Goal: Information Seeking & Learning: Compare options

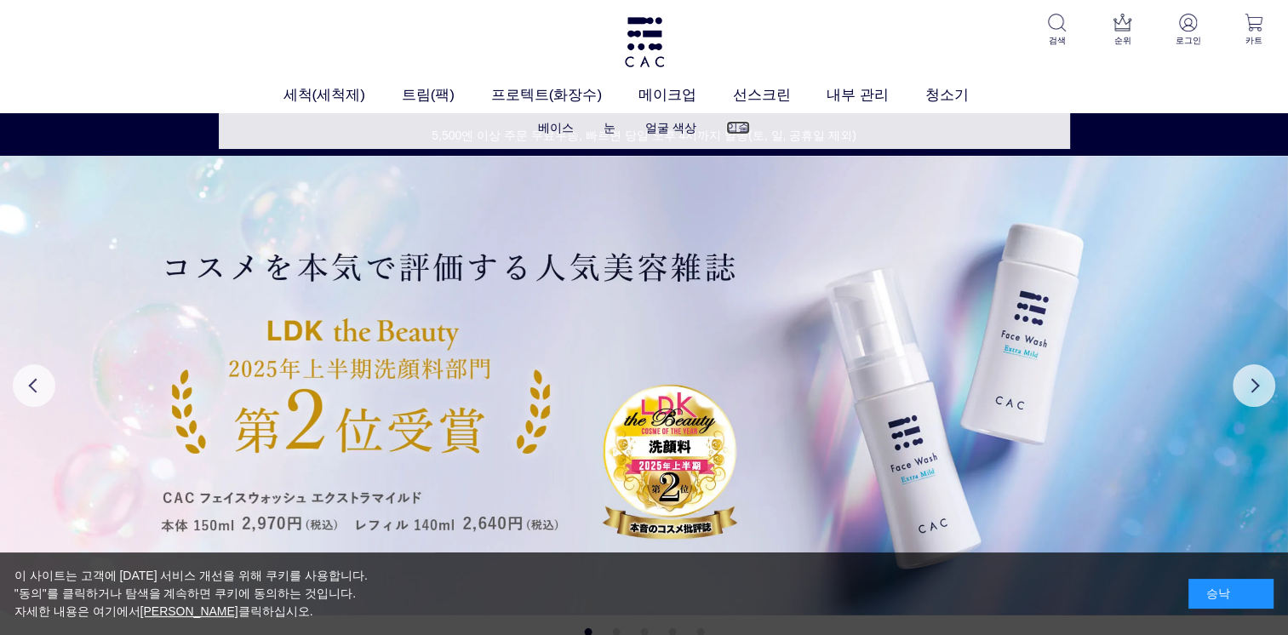
click at [729, 130] on link "입술" at bounding box center [738, 128] width 24 height 14
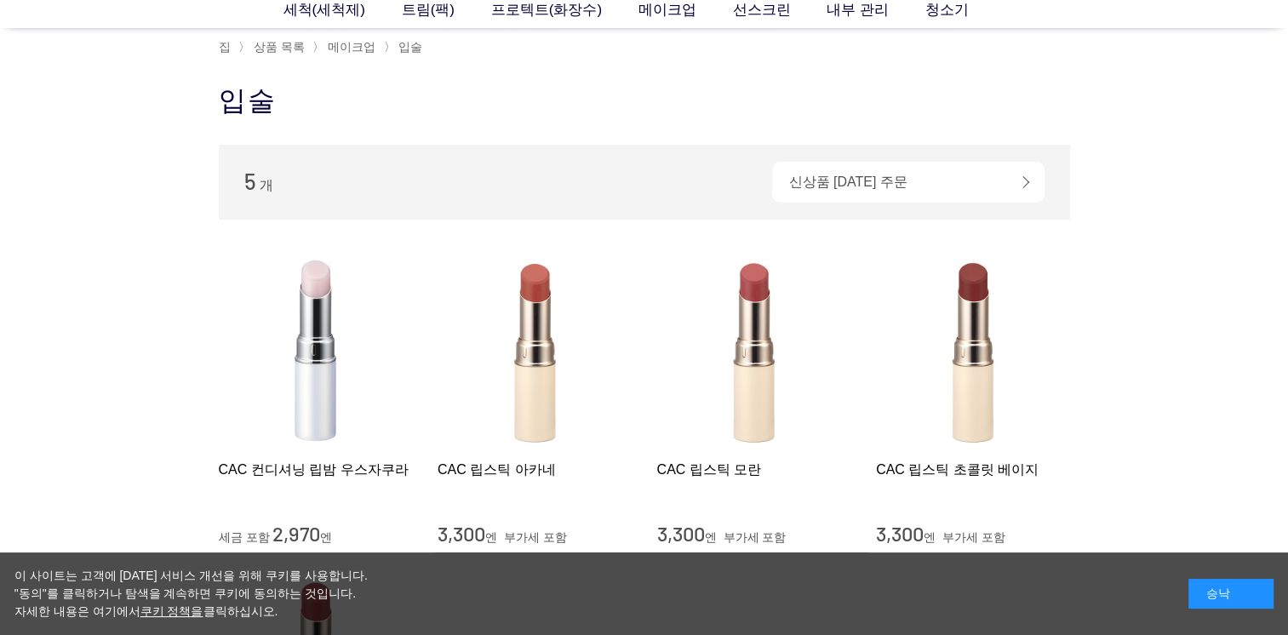
scroll to position [255, 0]
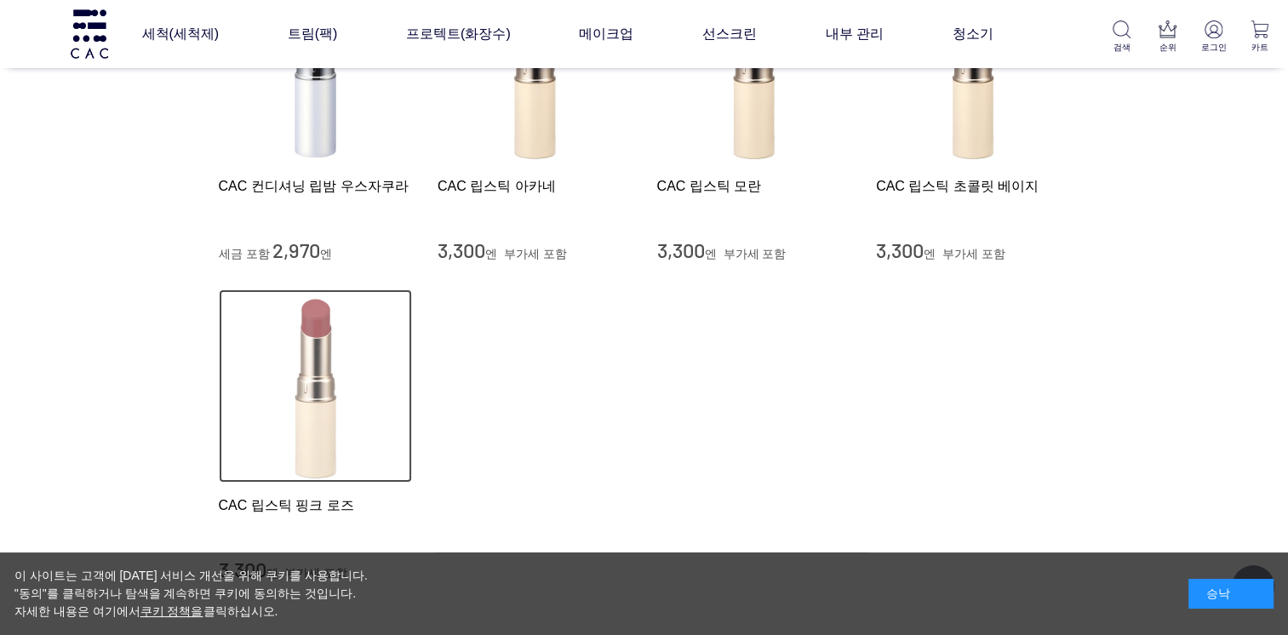
click at [313, 409] on img at bounding box center [316, 386] width 194 height 194
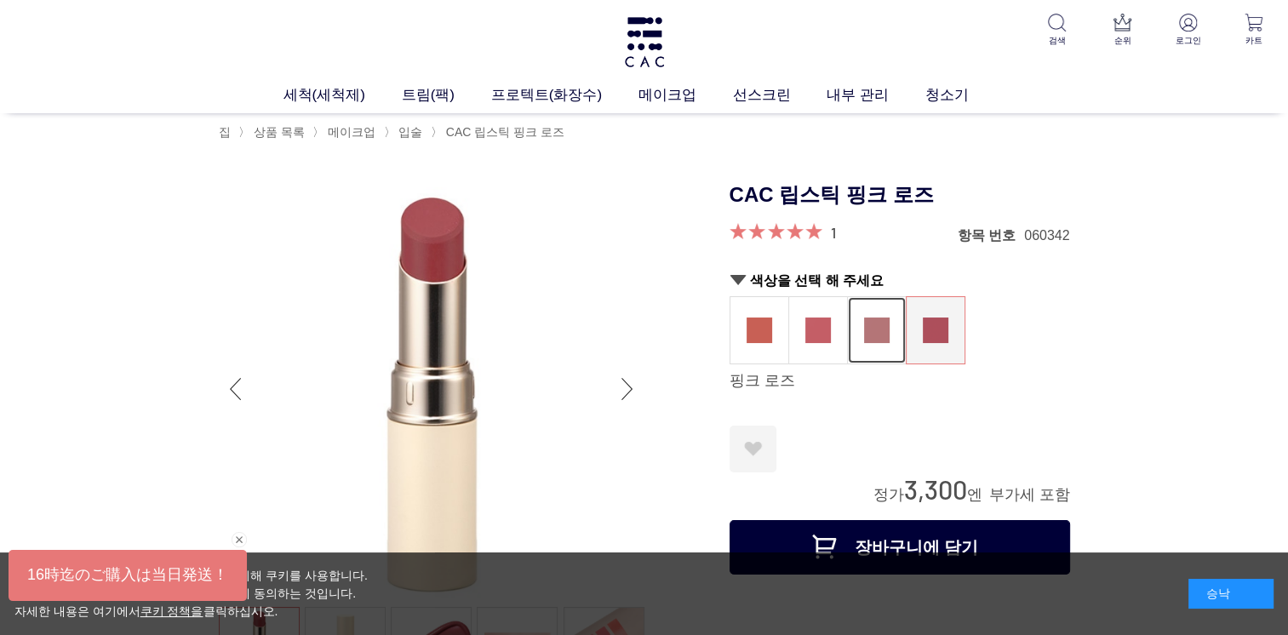
click at [888, 347] on figure at bounding box center [877, 330] width 58 height 66
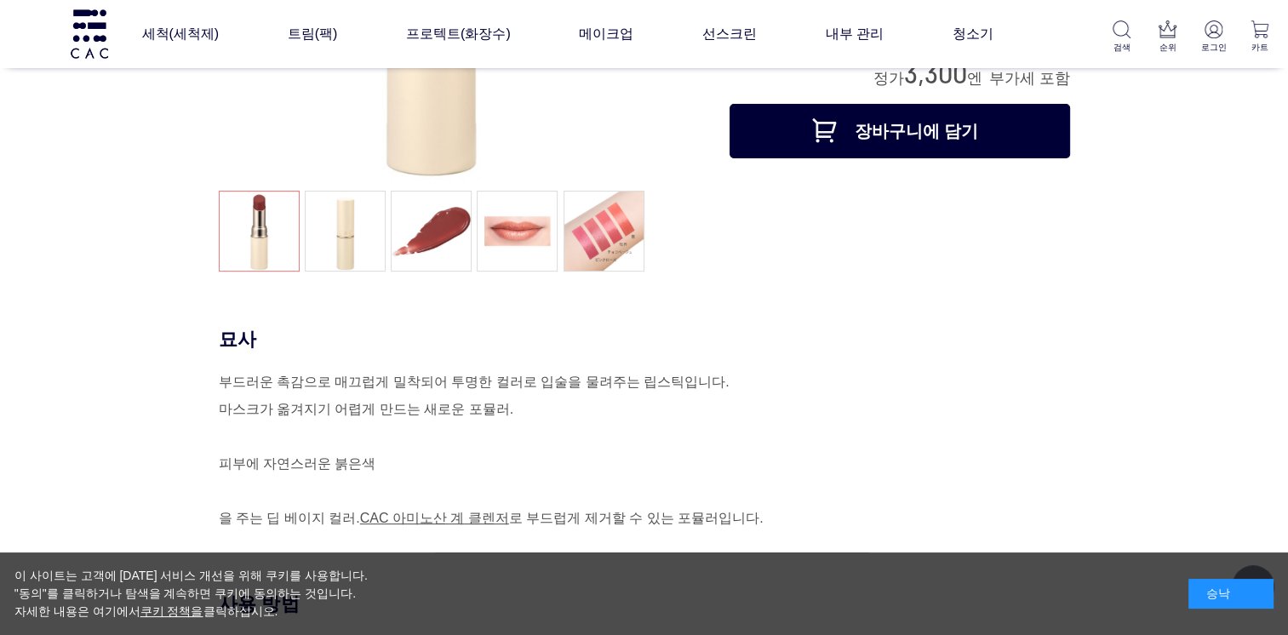
scroll to position [170, 0]
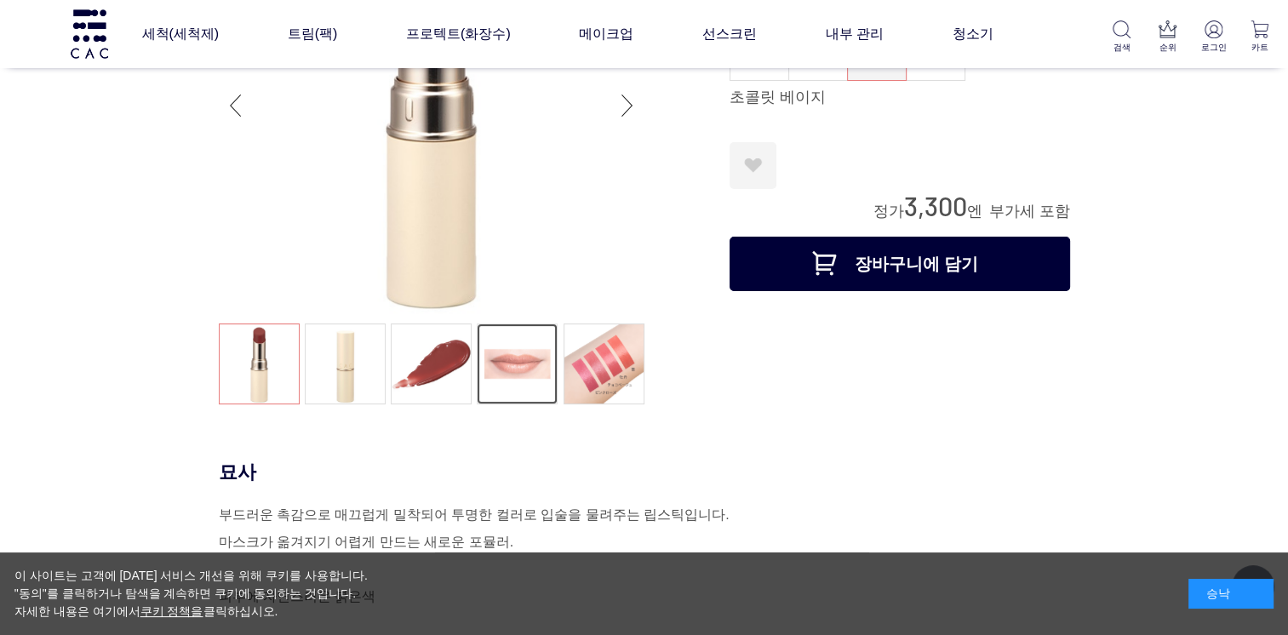
click at [516, 367] on link at bounding box center [517, 363] width 81 height 81
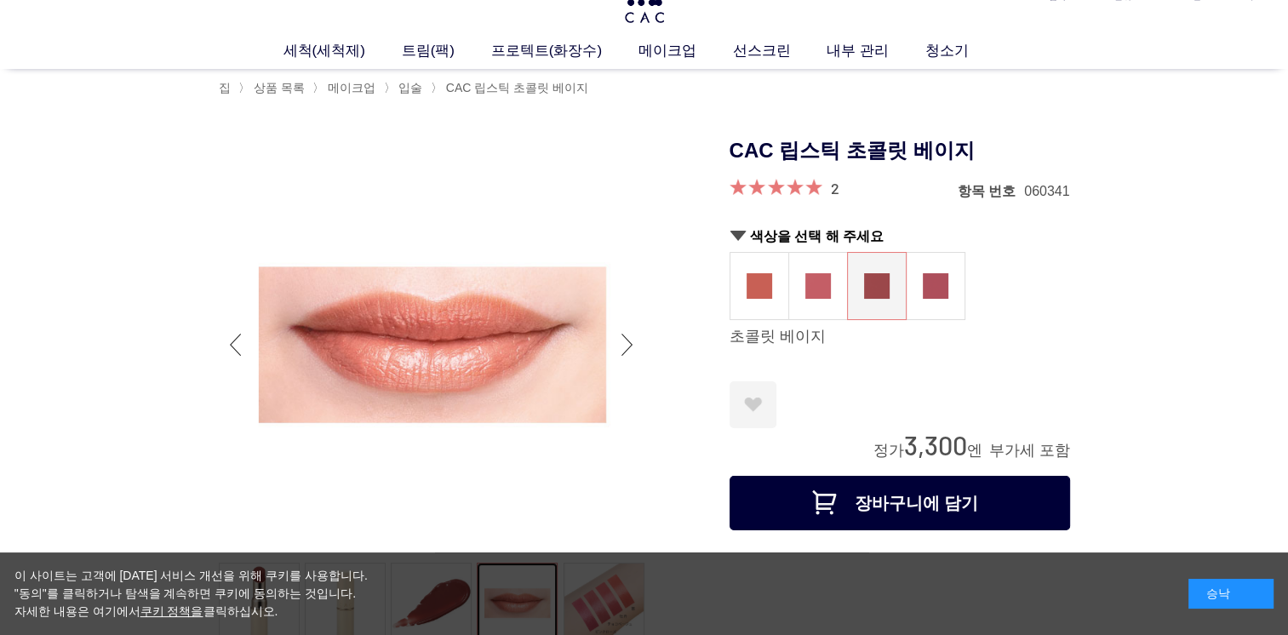
scroll to position [0, 0]
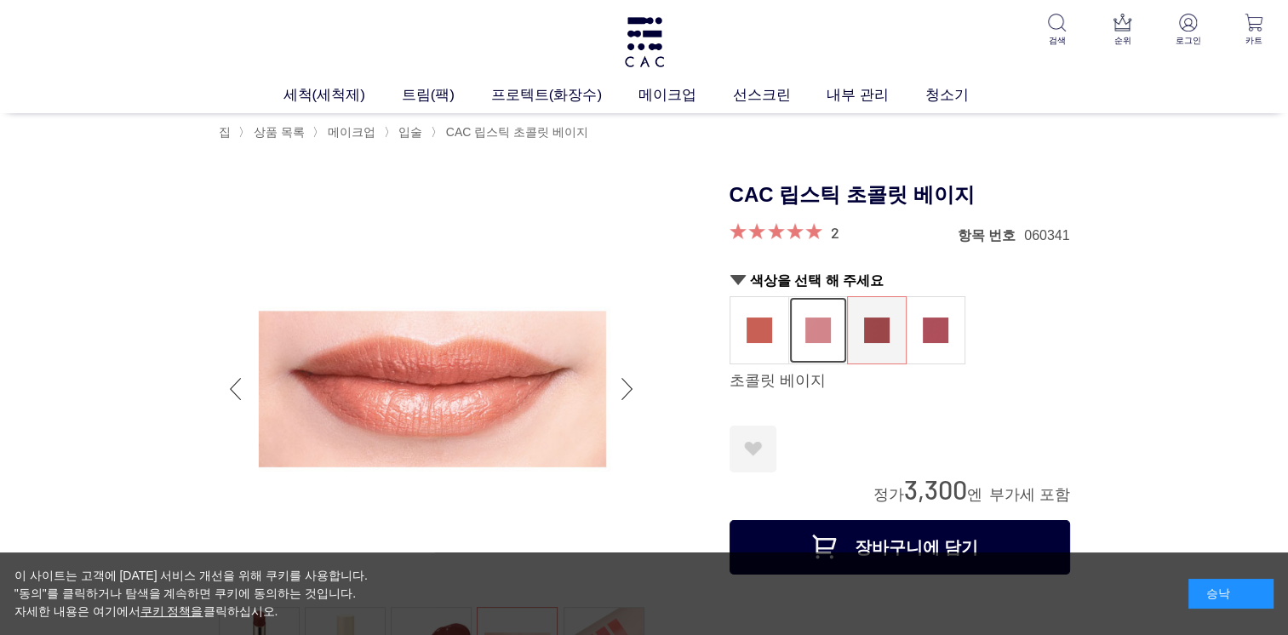
click at [818, 339] on img at bounding box center [818, 330] width 26 height 26
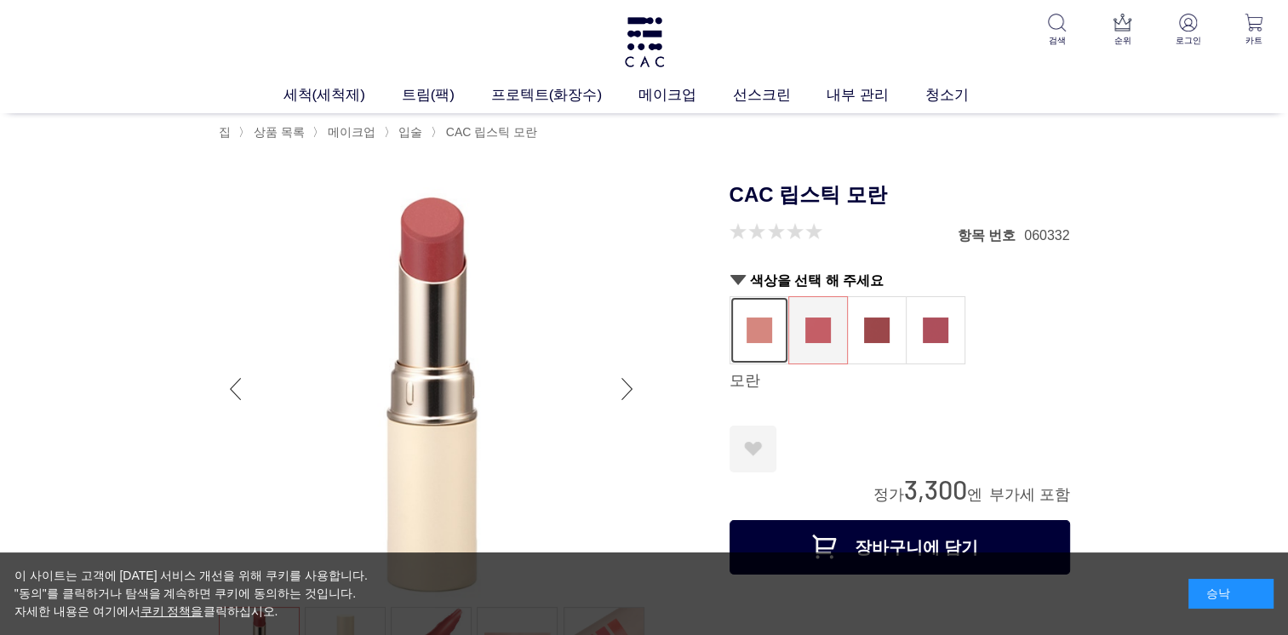
click at [759, 340] on img at bounding box center [759, 330] width 26 height 26
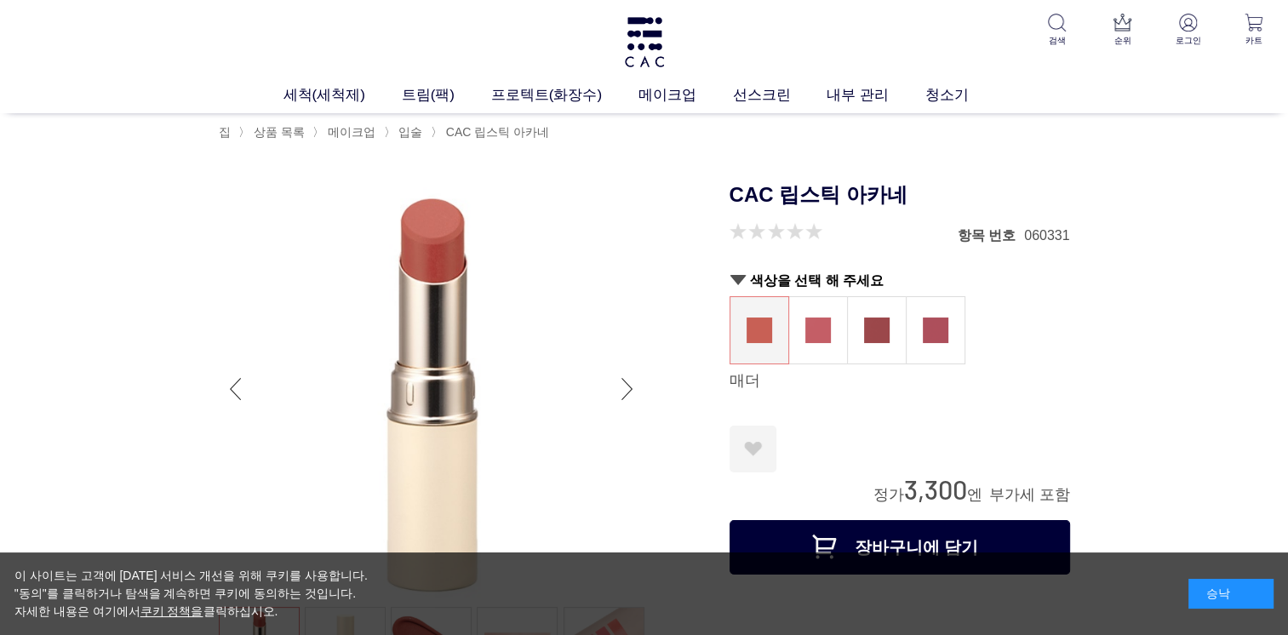
scroll to position [255, 0]
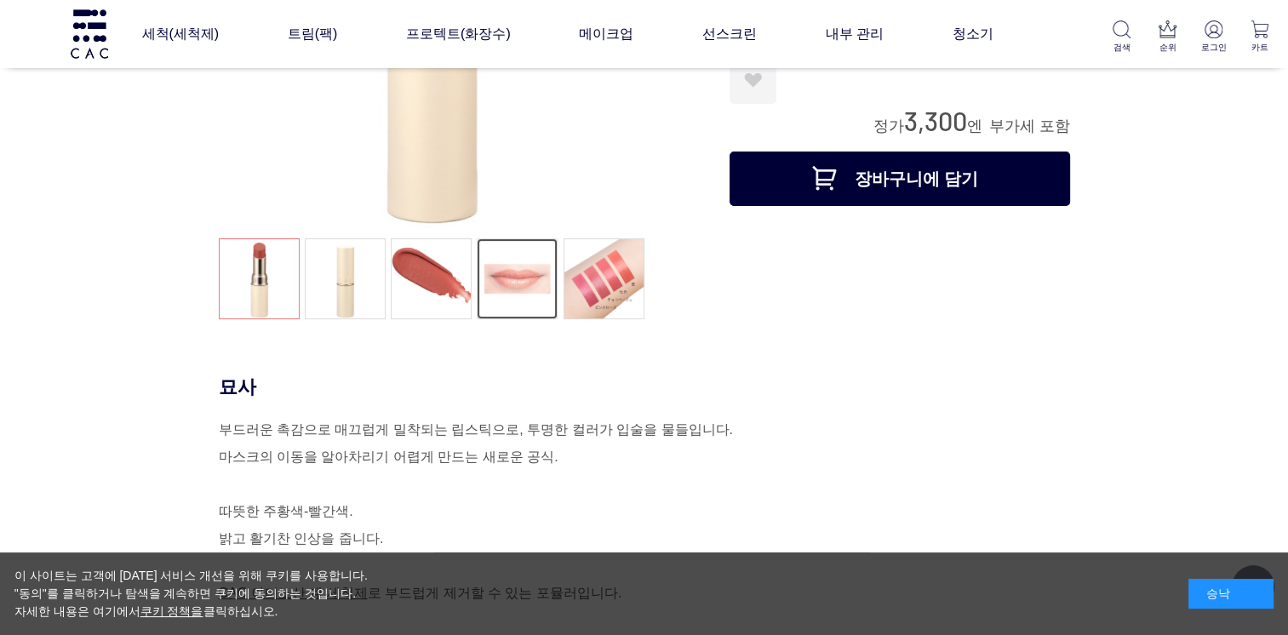
click at [528, 283] on link at bounding box center [517, 278] width 81 height 81
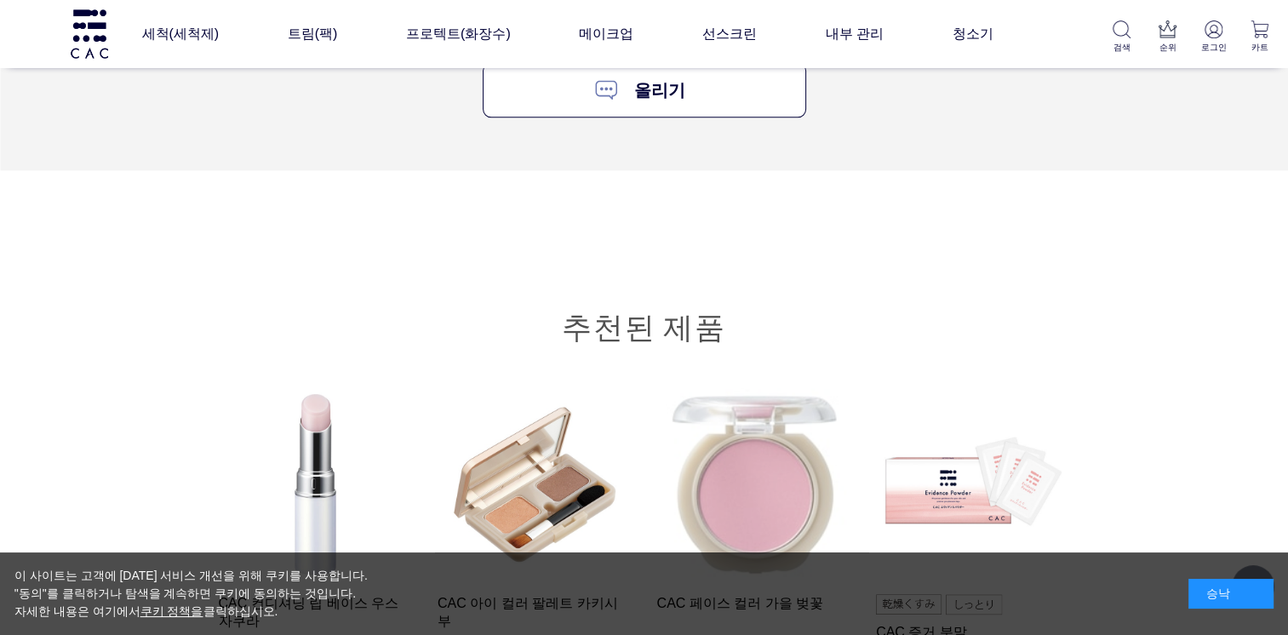
scroll to position [2298, 0]
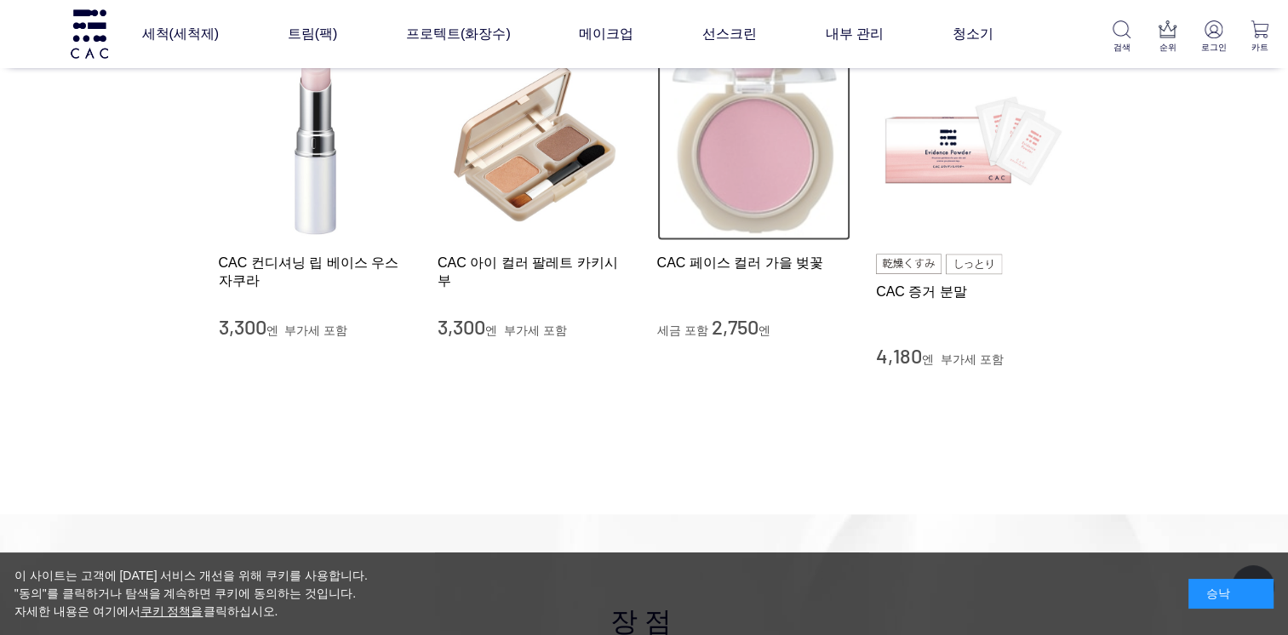
click at [758, 213] on img at bounding box center [754, 144] width 194 height 194
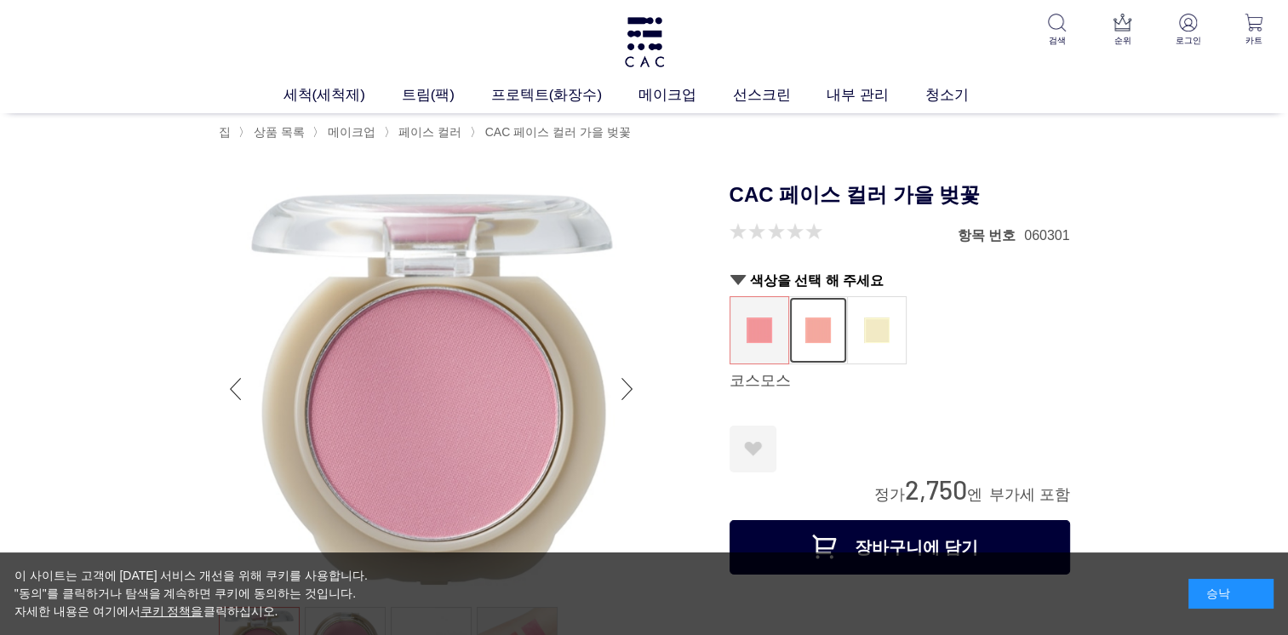
click at [828, 323] on img at bounding box center [818, 330] width 26 height 26
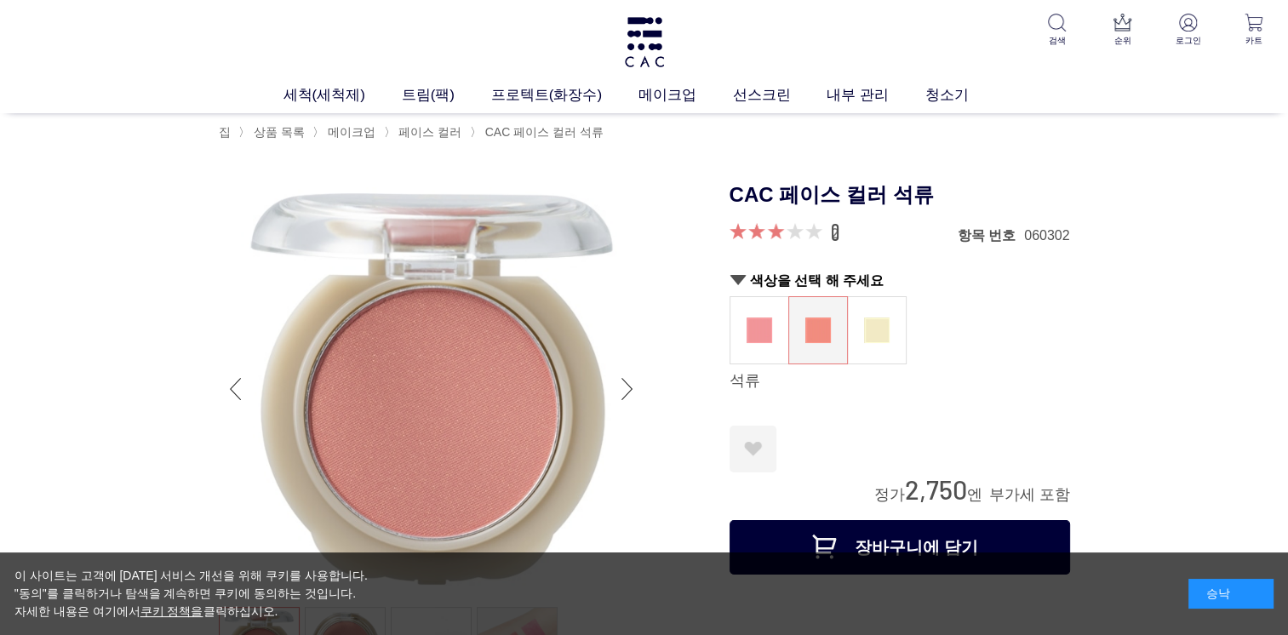
click at [835, 231] on link "2" at bounding box center [835, 232] width 9 height 19
click at [899, 334] on figure at bounding box center [877, 330] width 58 height 66
click at [865, 328] on img at bounding box center [877, 330] width 26 height 26
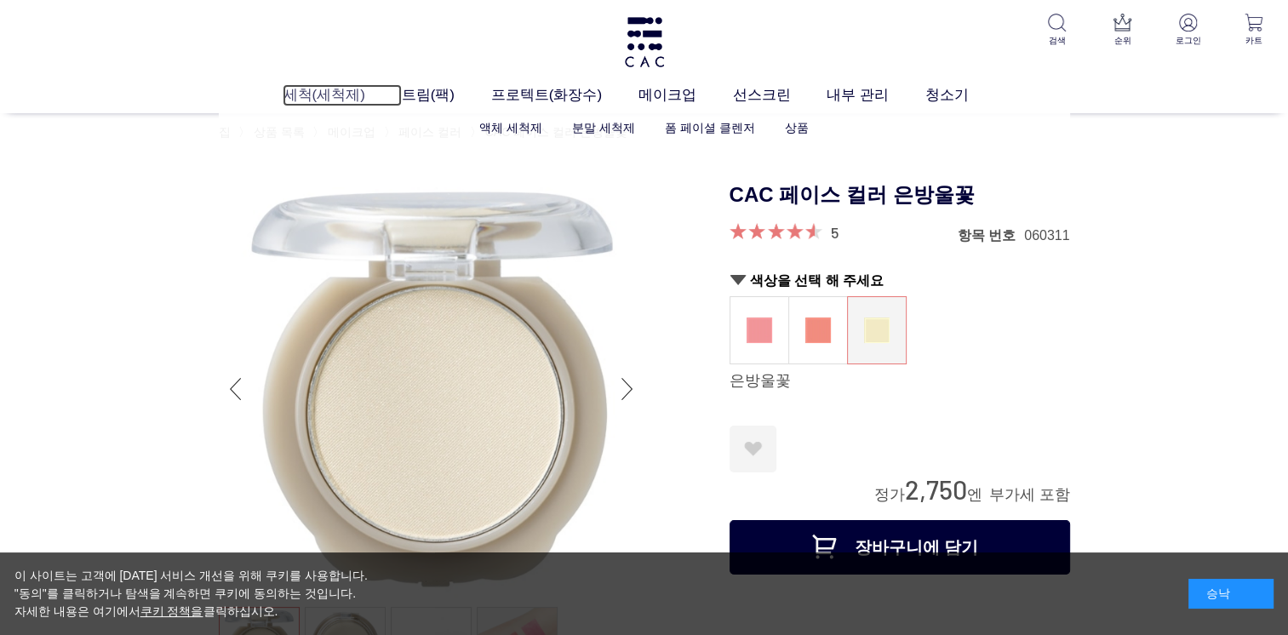
click at [367, 92] on link "세척(세척제)" at bounding box center [342, 95] width 118 height 22
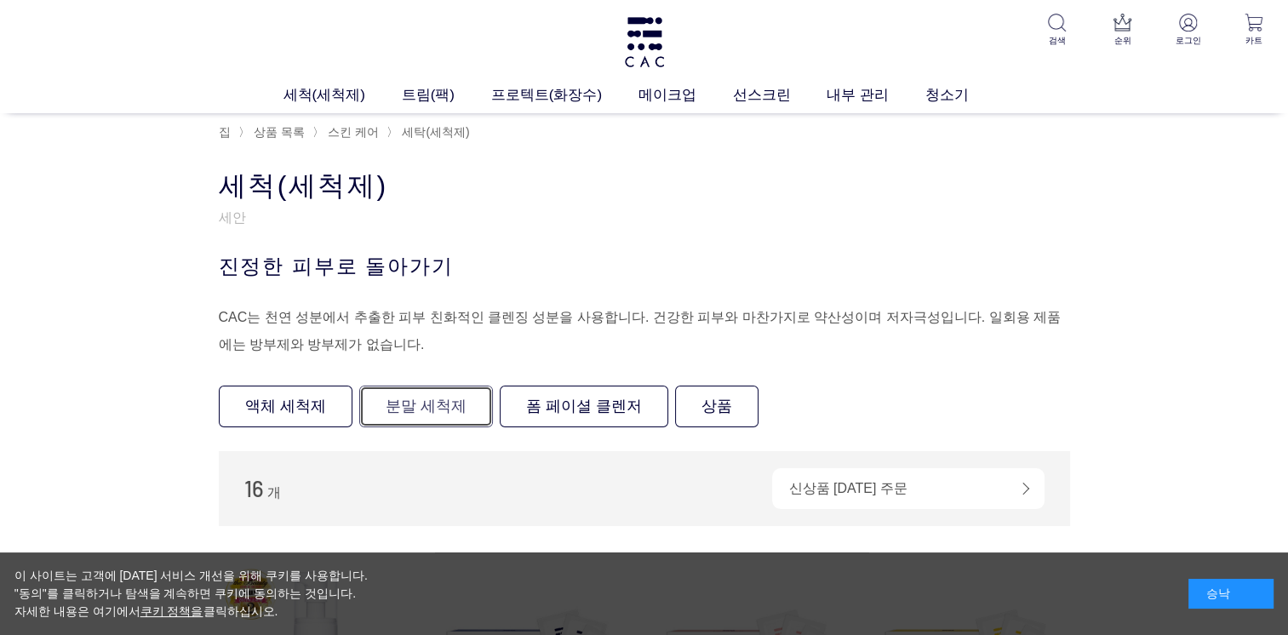
click at [437, 405] on link "분말 세척제" at bounding box center [426, 407] width 134 height 42
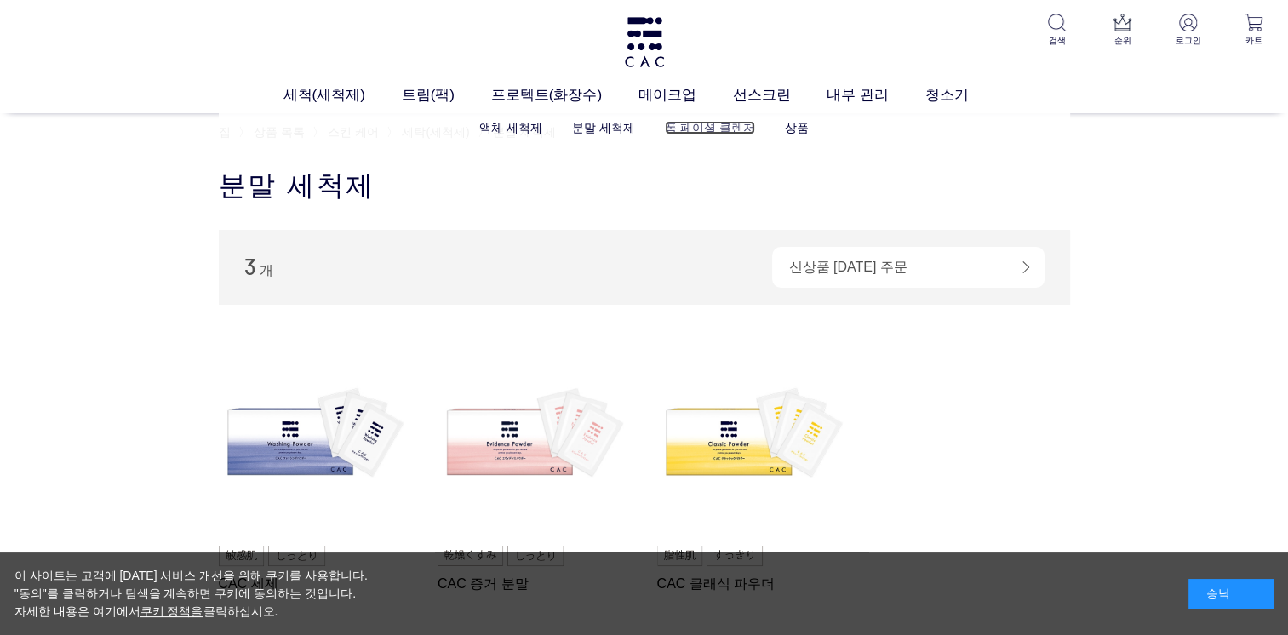
click at [686, 132] on link "폼 페이셜 클렌저" at bounding box center [710, 128] width 90 height 14
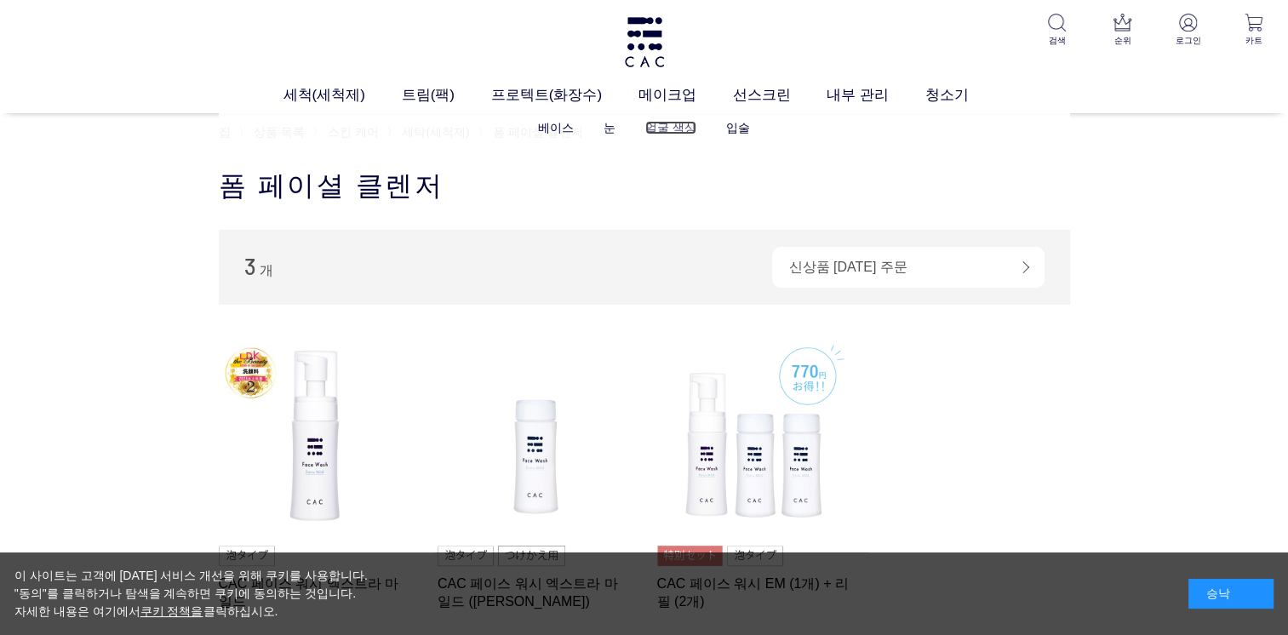
click at [672, 124] on link "얼굴 색상" at bounding box center [670, 128] width 51 height 14
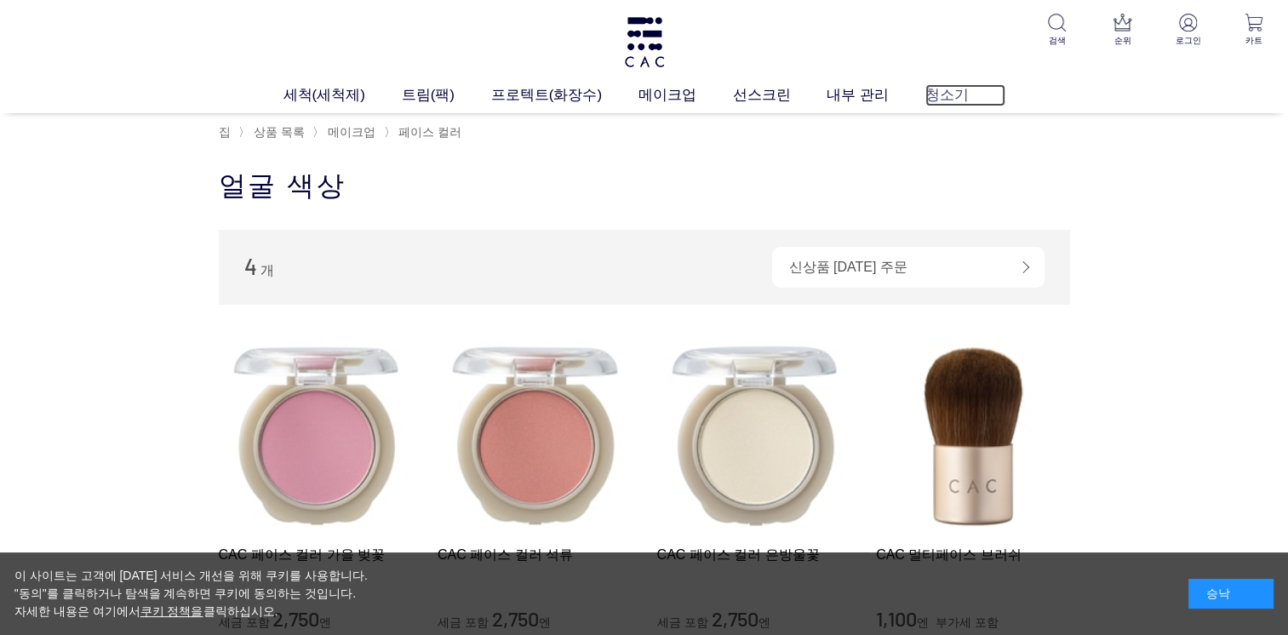
click at [925, 94] on link "청소기" at bounding box center [965, 95] width 80 height 22
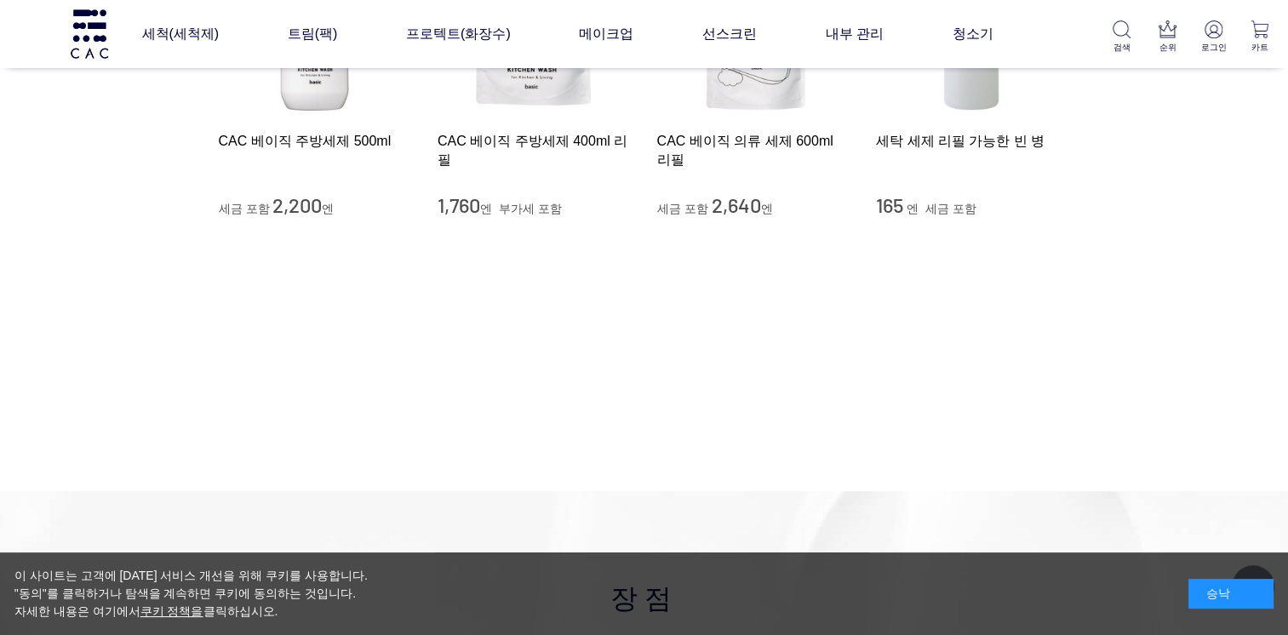
scroll to position [340, 0]
